Goal: Connect with others: Connect with others

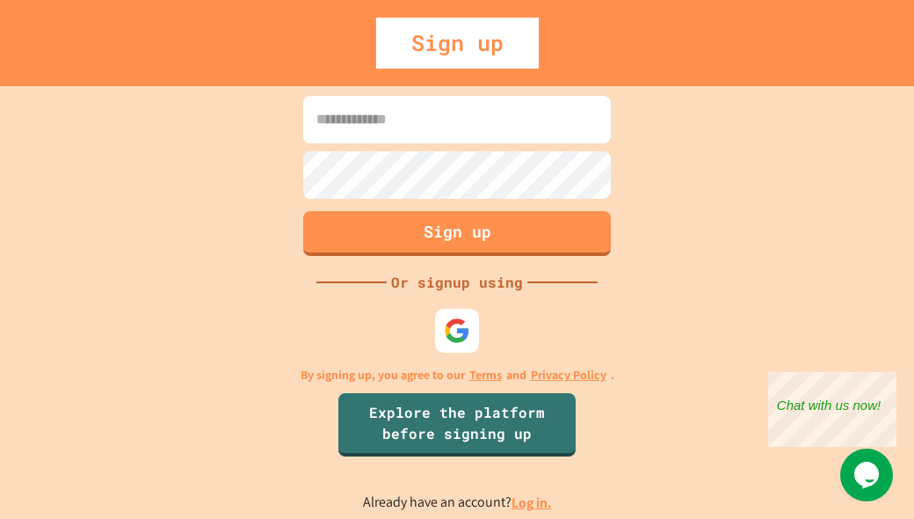
click at [475, 118] on input at bounding box center [457, 119] width 308 height 47
click at [460, 330] on img at bounding box center [457, 330] width 26 height 26
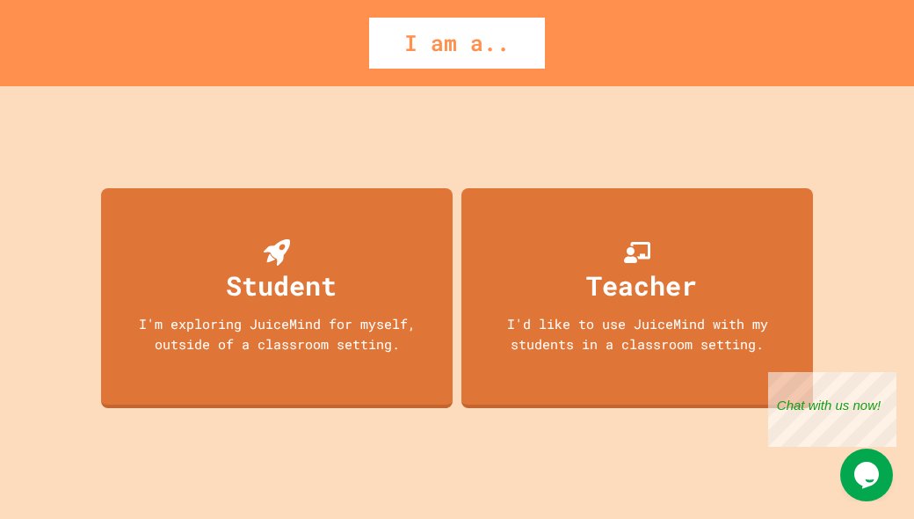
click at [227, 381] on div "Student I'm exploring JuiceMind for myself, outside of a classroom setting." at bounding box center [277, 298] width 352 height 220
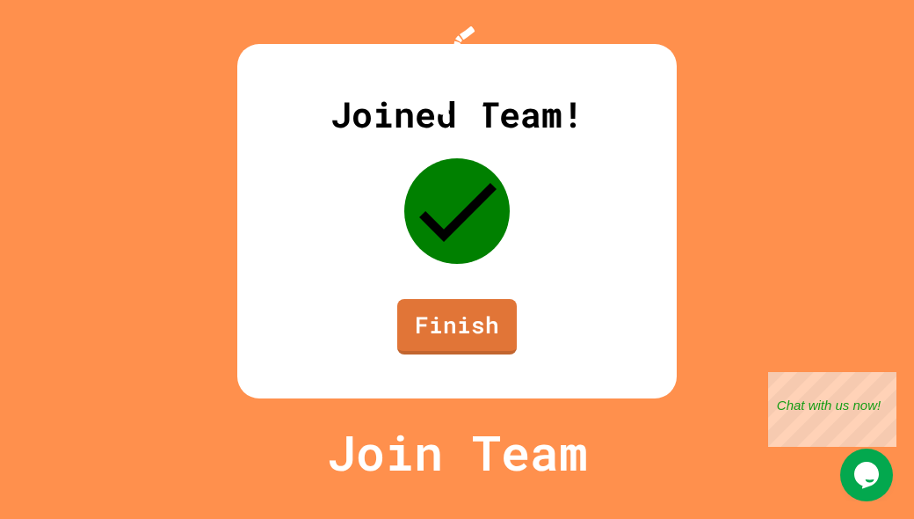
click at [432, 354] on link "Finish" at bounding box center [457, 326] width 120 height 55
